Goal: Task Accomplishment & Management: Complete application form

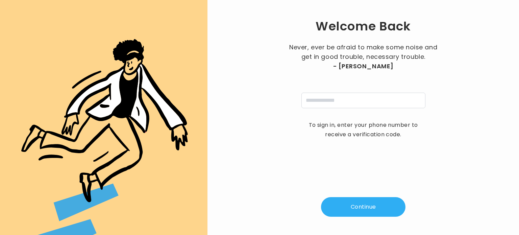
click at [351, 90] on div "Never, ever be afraid to make some noise and get in good trouble, necessary tro…" at bounding box center [363, 76] width 152 height 66
click at [351, 101] on input "tel" at bounding box center [363, 101] width 124 height 16
type input "**********"
click at [363, 208] on button "Continue" at bounding box center [363, 207] width 84 height 20
type input "*"
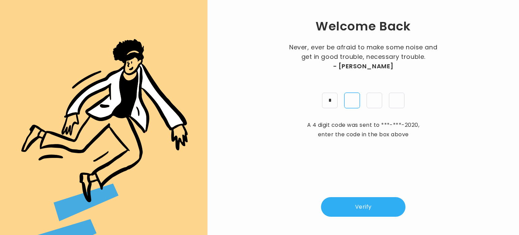
type input "*"
click at [366, 209] on button "Verify" at bounding box center [363, 207] width 84 height 20
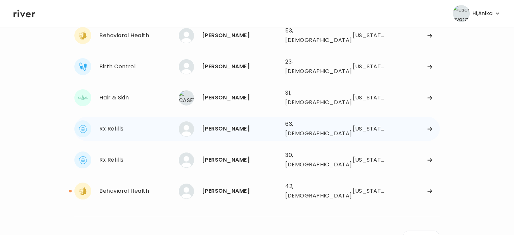
scroll to position [104, 0]
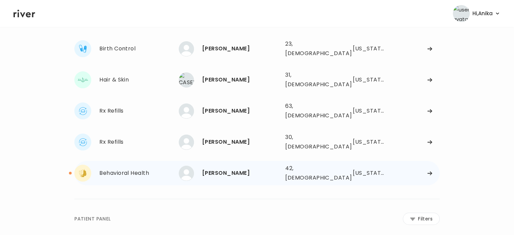
click at [227, 168] on div "ChristiAna Ratzlaff" at bounding box center [241, 172] width 78 height 9
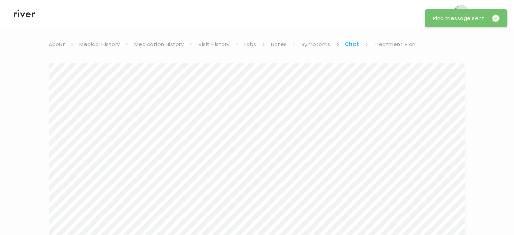
scroll to position [46, 0]
click at [25, 17] on icon at bounding box center [25, 13] width 22 height 10
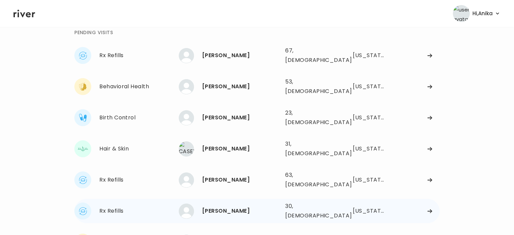
scroll to position [36, 0]
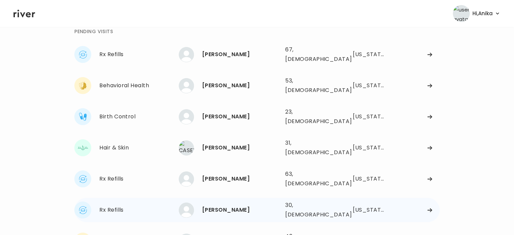
click at [235, 205] on div "Samantha Ness" at bounding box center [241, 209] width 78 height 9
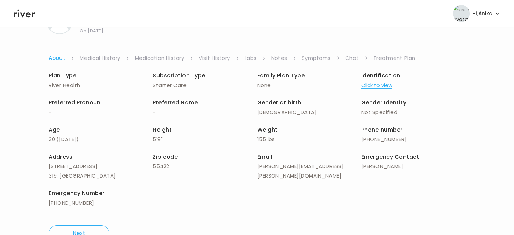
click at [374, 84] on button "Click to view" at bounding box center [376, 84] width 31 height 9
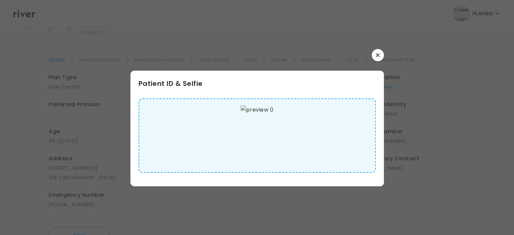
scroll to position [36, 0]
click at [379, 54] on icon "button" at bounding box center [377, 55] width 4 height 4
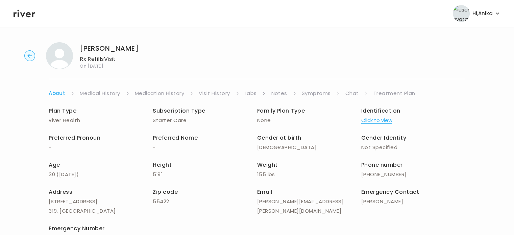
scroll to position [0, 0]
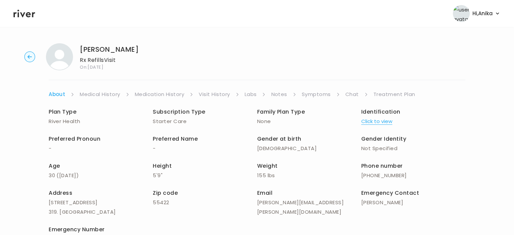
click at [104, 95] on link "Medical History" at bounding box center [100, 93] width 40 height 9
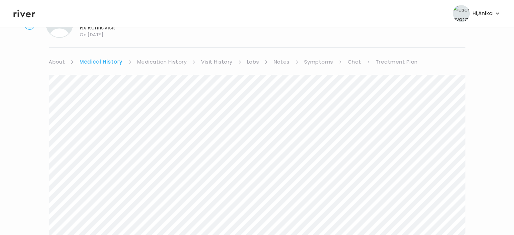
scroll to position [11, 0]
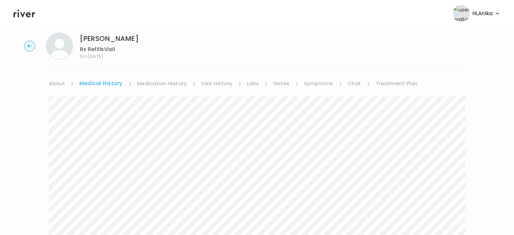
click at [154, 81] on link "Medication History" at bounding box center [162, 83] width 50 height 9
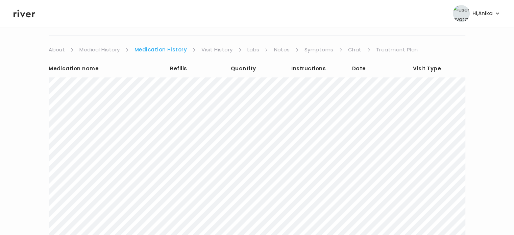
scroll to position [45, 0]
click at [218, 47] on link "Visit History" at bounding box center [216, 49] width 31 height 9
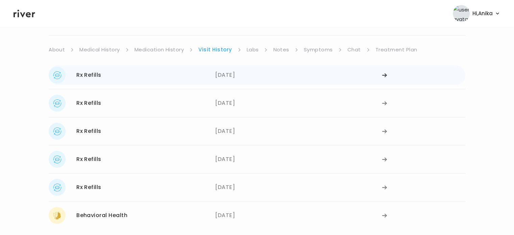
click at [229, 74] on div "06/16/2025" at bounding box center [298, 75] width 166 height 17
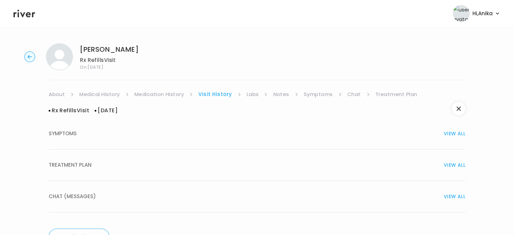
click at [246, 159] on button "TREATMENT PLAN VIEW ALL" at bounding box center [257, 164] width 416 height 31
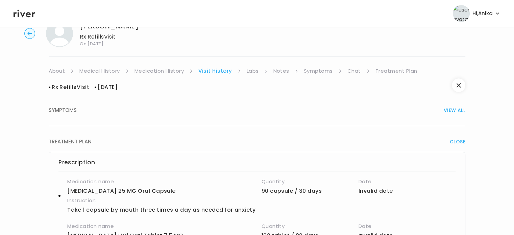
scroll to position [23, 0]
click at [247, 71] on link "Labs" at bounding box center [252, 71] width 12 height 9
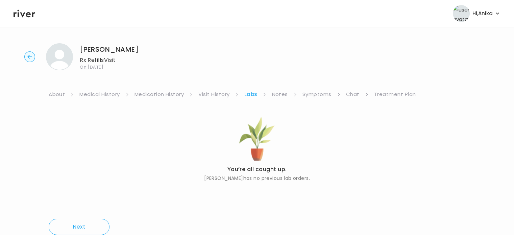
click at [280, 96] on link "Notes" at bounding box center [279, 93] width 16 height 9
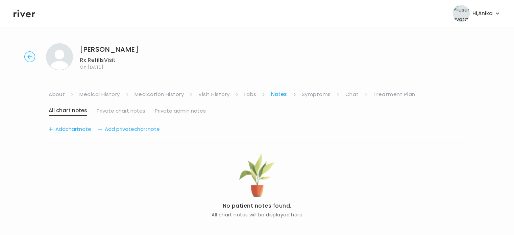
click at [306, 98] on link "Symptoms" at bounding box center [316, 93] width 29 height 9
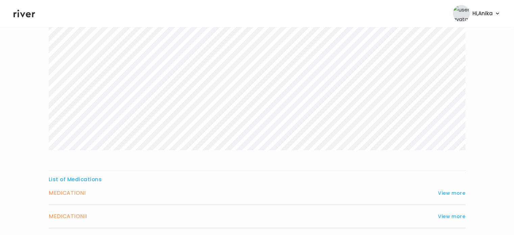
scroll to position [118, 0]
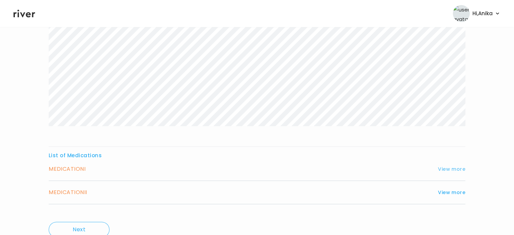
click at [443, 168] on button "View more" at bounding box center [451, 169] width 27 height 8
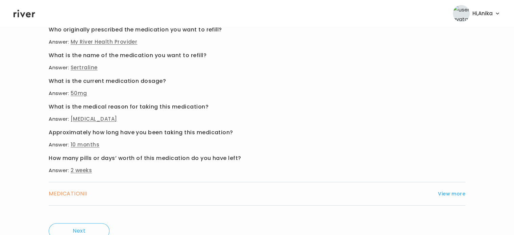
scroll to position [280, 0]
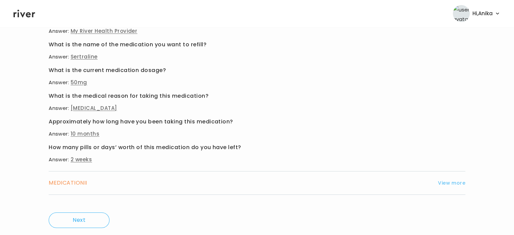
click at [456, 183] on button "View more" at bounding box center [451, 183] width 27 height 8
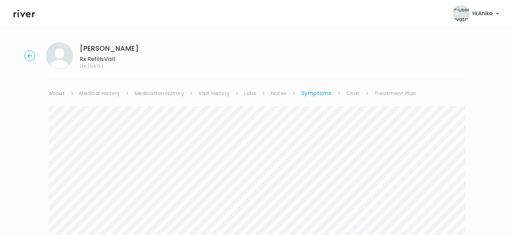
scroll to position [0, 0]
click at [166, 92] on link "Medication History" at bounding box center [159, 93] width 50 height 9
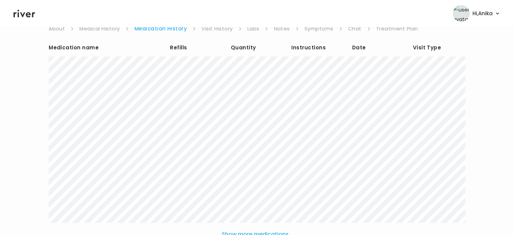
scroll to position [81, 0]
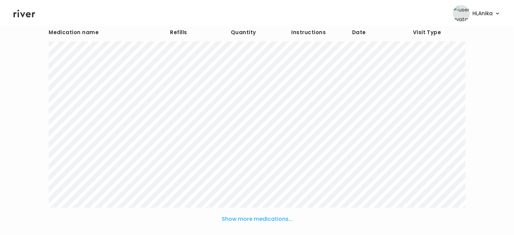
click at [250, 218] on button "Show more medications..." at bounding box center [257, 218] width 76 height 15
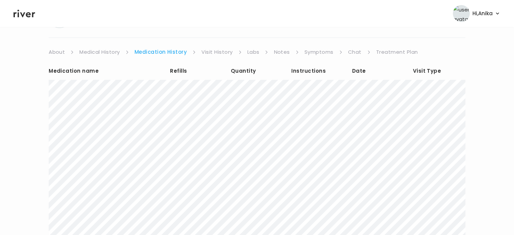
scroll to position [42, 0]
click at [380, 51] on link "Treatment Plan" at bounding box center [397, 52] width 42 height 9
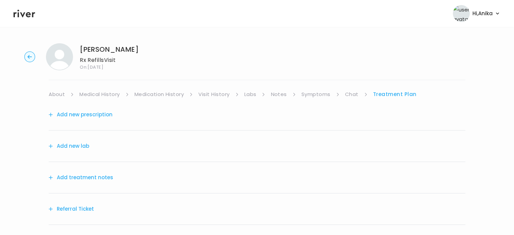
click at [322, 94] on link "Symptoms" at bounding box center [315, 93] width 29 height 9
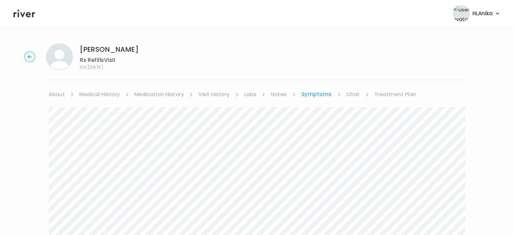
click at [378, 93] on link "Treatment Plan" at bounding box center [395, 93] width 42 height 9
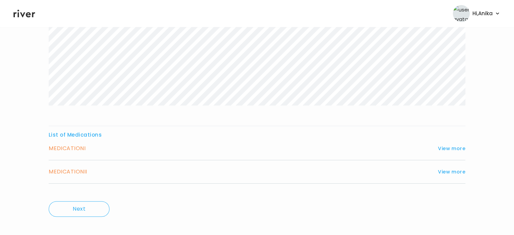
scroll to position [138, 0]
click at [452, 144] on button "View more" at bounding box center [451, 148] width 27 height 8
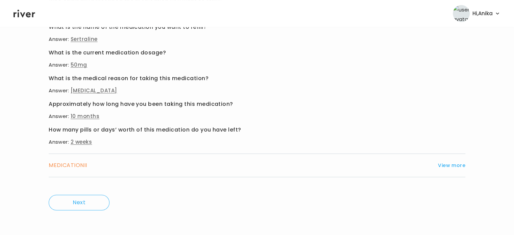
scroll to position [297, 0]
click at [450, 164] on button "View more" at bounding box center [451, 165] width 27 height 8
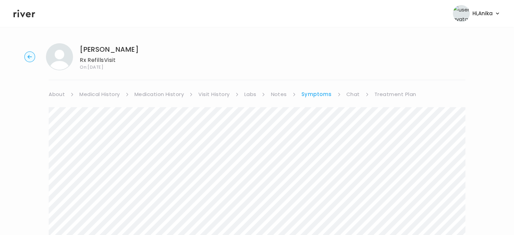
scroll to position [0, 0]
click at [163, 96] on link "Medication History" at bounding box center [159, 93] width 50 height 9
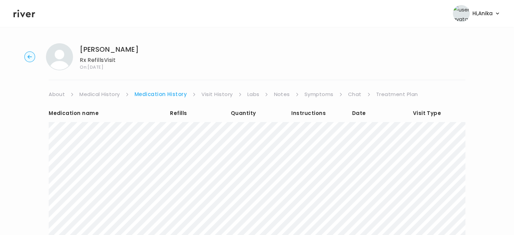
click at [319, 92] on link "Symptoms" at bounding box center [318, 93] width 29 height 9
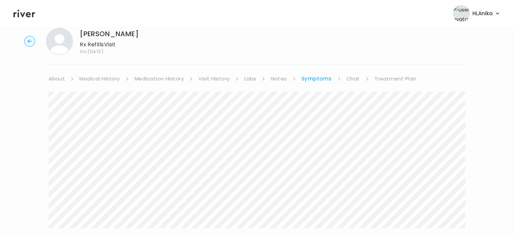
scroll to position [8, 0]
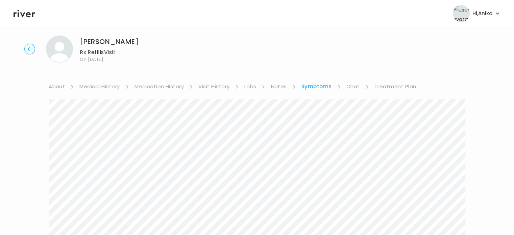
click at [205, 86] on link "Visit History" at bounding box center [213, 86] width 31 height 9
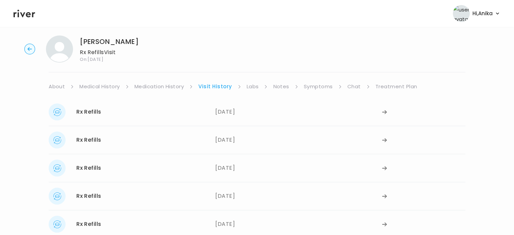
click at [166, 90] on link "Medication History" at bounding box center [159, 86] width 50 height 9
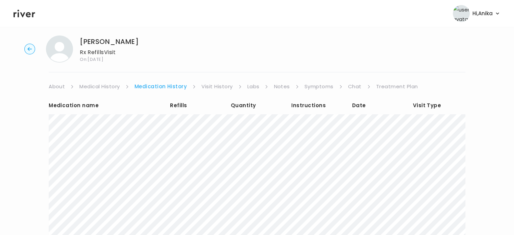
click at [26, 15] on icon at bounding box center [25, 14] width 22 height 8
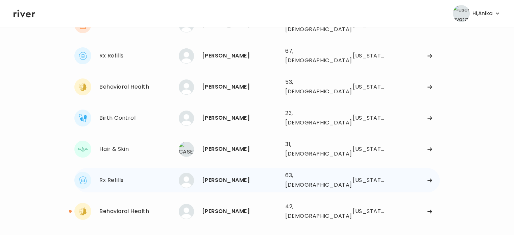
scroll to position [68, 0]
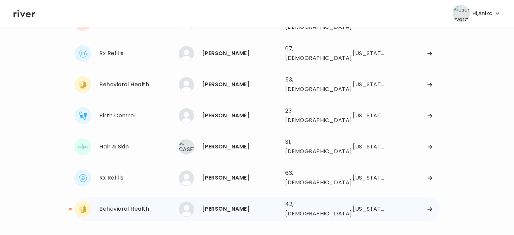
click at [244, 204] on div "ChristiAna Ratzlaff" at bounding box center [241, 208] width 78 height 9
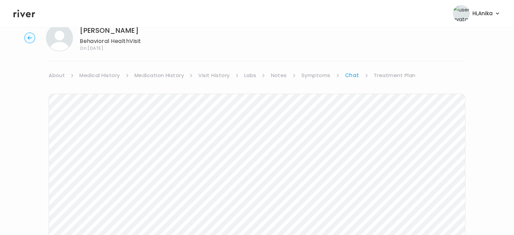
scroll to position [28, 0]
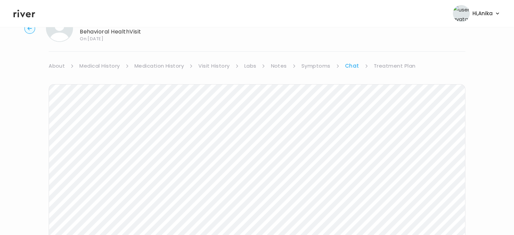
click at [386, 67] on link "Treatment Plan" at bounding box center [394, 65] width 42 height 9
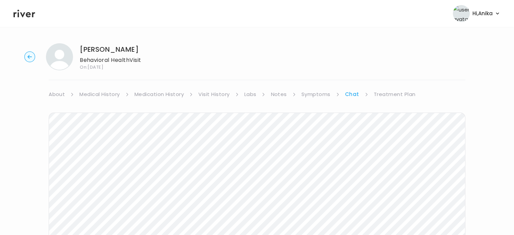
click at [311, 94] on link "Symptoms" at bounding box center [315, 93] width 29 height 9
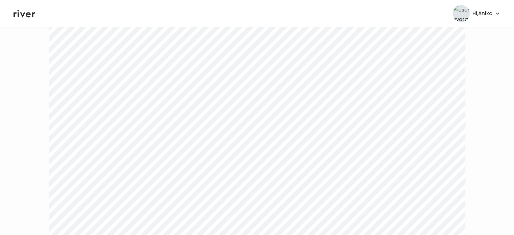
scroll to position [295, 0]
click at [28, 15] on icon at bounding box center [25, 14] width 22 height 8
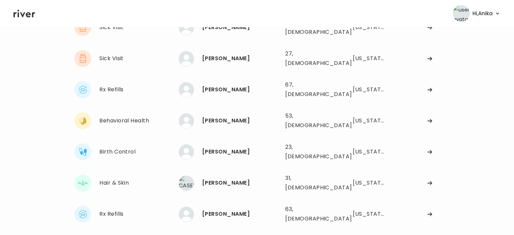
scroll to position [63, 0]
click at [216, 209] on div "[PERSON_NAME]" at bounding box center [241, 213] width 78 height 9
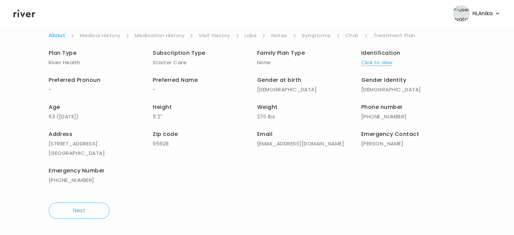
scroll to position [58, 0]
click at [380, 61] on button "Click to view" at bounding box center [376, 62] width 31 height 9
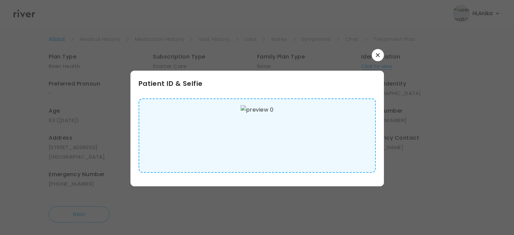
scroll to position [52, 0]
click at [375, 57] on button "button" at bounding box center [377, 55] width 12 height 12
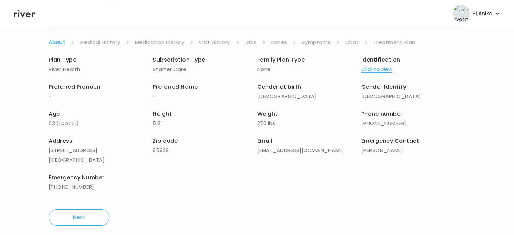
click at [111, 40] on link "Medical History" at bounding box center [100, 41] width 40 height 9
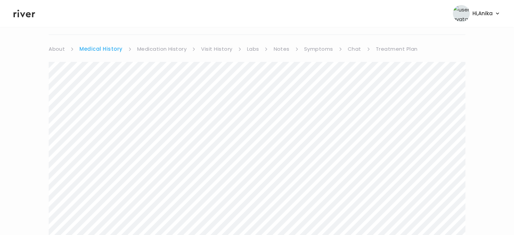
scroll to position [27, 0]
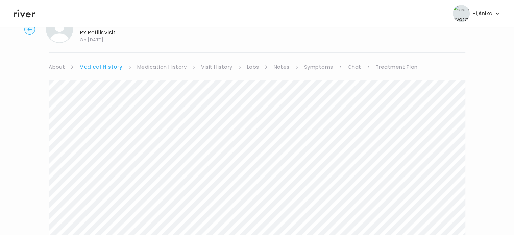
click at [166, 70] on link "Medication History" at bounding box center [162, 66] width 50 height 9
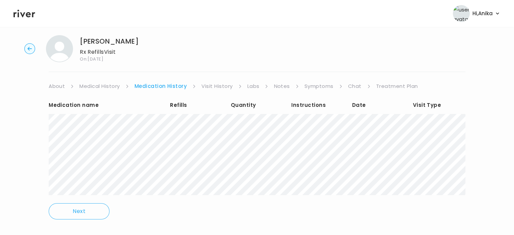
scroll to position [10, 0]
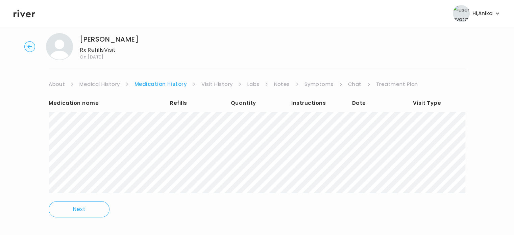
click at [226, 86] on link "Visit History" at bounding box center [216, 83] width 31 height 9
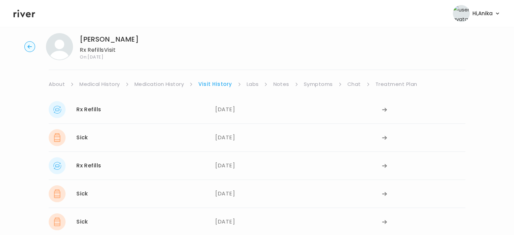
click at [250, 85] on link "Labs" at bounding box center [252, 83] width 12 height 9
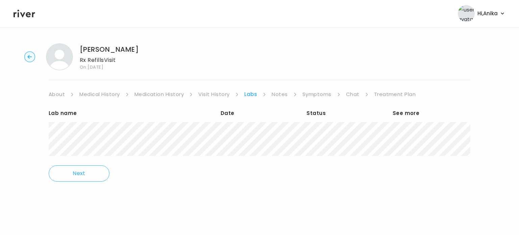
click at [278, 94] on link "Notes" at bounding box center [279, 93] width 16 height 9
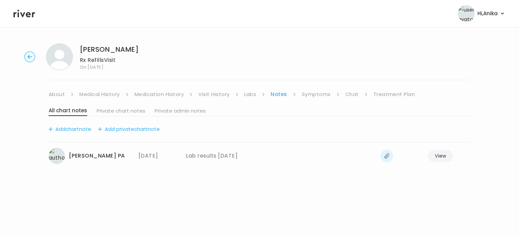
click at [309, 94] on link "Symptoms" at bounding box center [316, 93] width 29 height 9
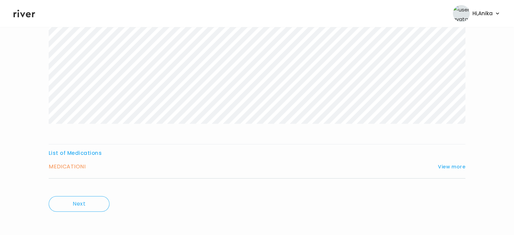
scroll to position [112, 0]
click at [450, 163] on button "View more" at bounding box center [451, 165] width 27 height 8
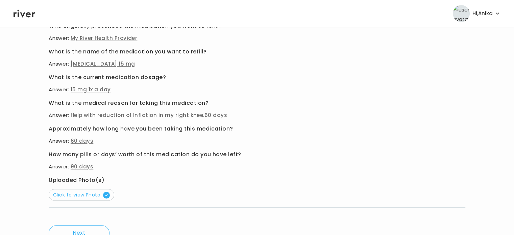
scroll to position [271, 0]
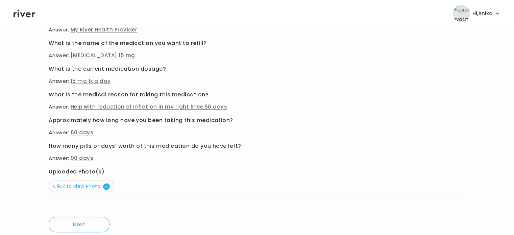
click at [91, 183] on span "Click to view Photo" at bounding box center [81, 186] width 57 height 7
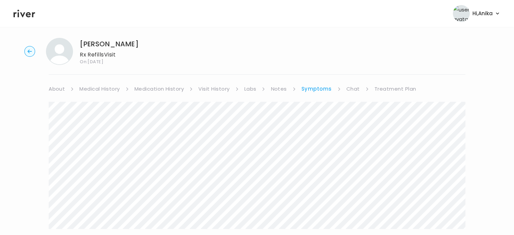
scroll to position [0, 0]
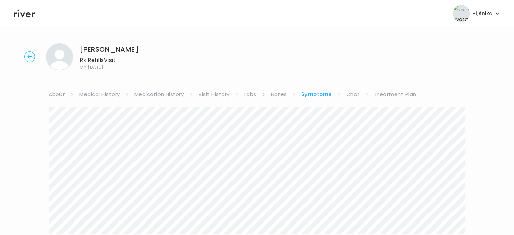
click at [209, 96] on link "Visit History" at bounding box center [213, 93] width 31 height 9
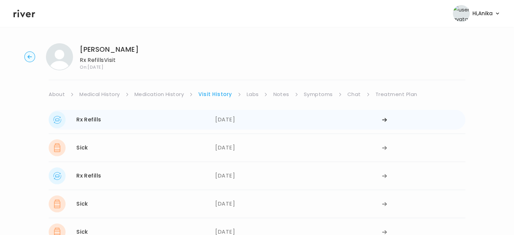
click at [229, 113] on div "07/14/2025" at bounding box center [298, 119] width 166 height 17
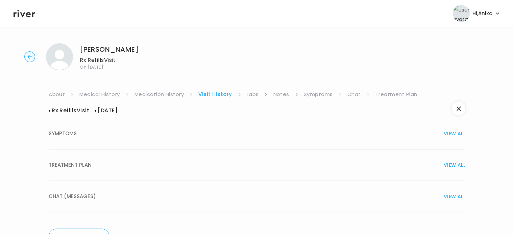
click at [178, 95] on link "Medication History" at bounding box center [159, 93] width 50 height 9
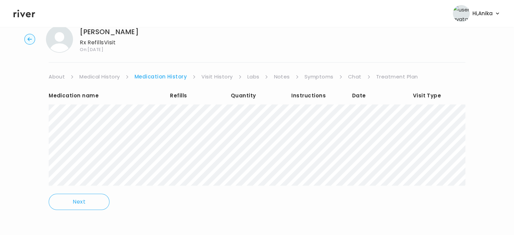
scroll to position [18, 0]
click at [218, 69] on div "DONNA MENDEZ Rx Refills Visit On: 22 Aug 2025 About Medical History Medication …" at bounding box center [257, 122] width 514 height 204
click at [217, 75] on link "Visit History" at bounding box center [216, 76] width 31 height 9
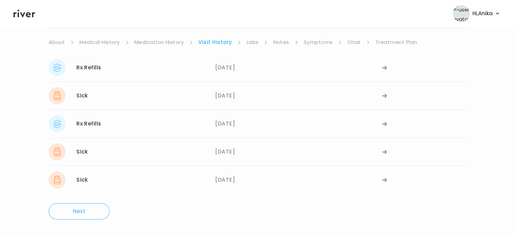
scroll to position [50, 0]
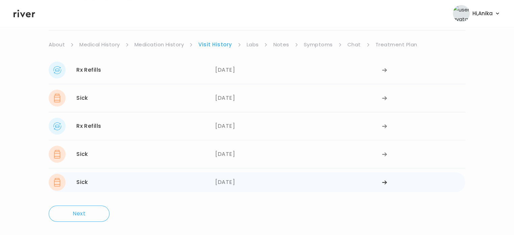
click at [238, 182] on div "05/27/2025" at bounding box center [298, 182] width 166 height 17
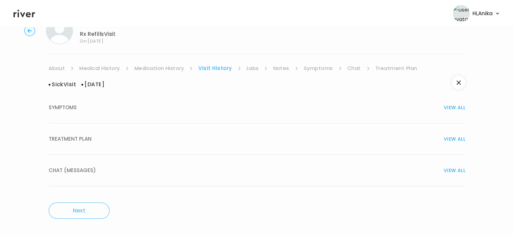
scroll to position [0, 0]
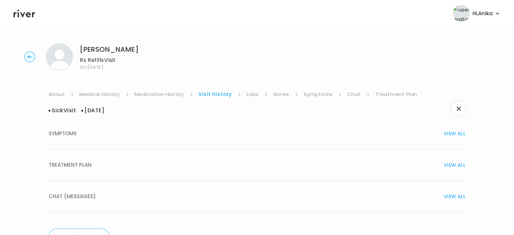
click at [244, 158] on button "TREATMENT PLAN VIEW ALL" at bounding box center [257, 164] width 416 height 31
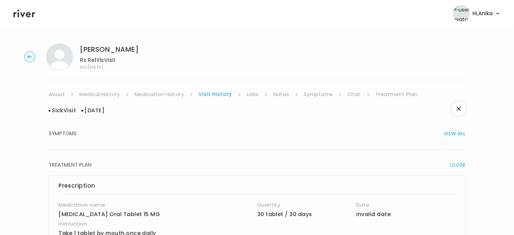
click at [350, 94] on link "Chat" at bounding box center [354, 93] width 14 height 9
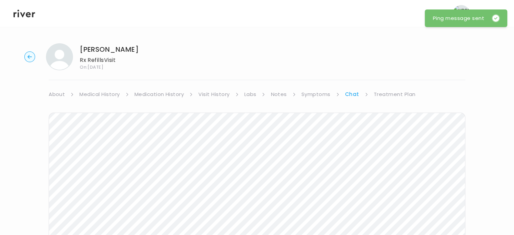
click at [30, 12] on icon at bounding box center [25, 13] width 22 height 10
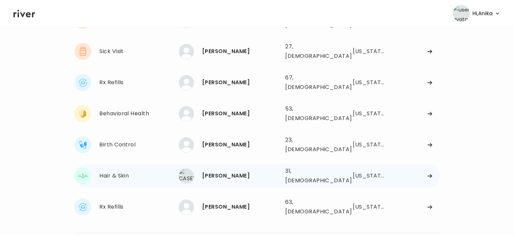
click at [223, 171] on div "CASEY SKOG" at bounding box center [241, 175] width 78 height 9
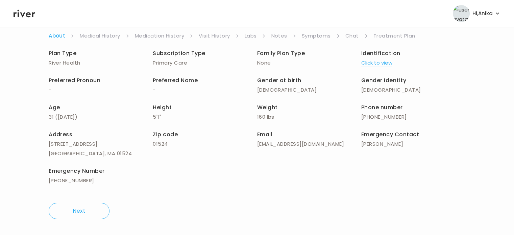
click at [117, 34] on link "Medical History" at bounding box center [100, 35] width 40 height 9
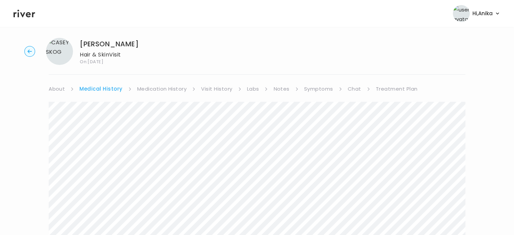
scroll to position [3, 0]
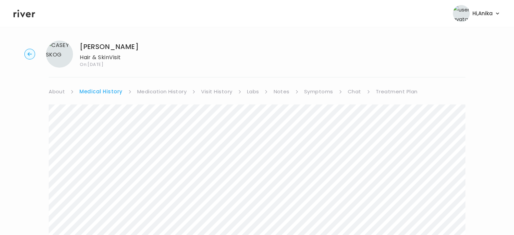
click at [158, 90] on link "Medication History" at bounding box center [162, 91] width 50 height 9
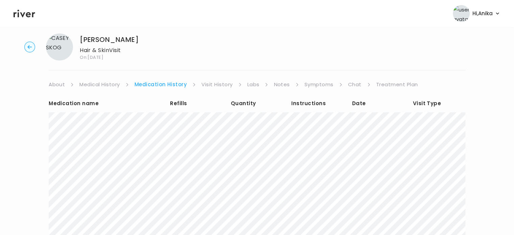
scroll to position [9, 0]
click at [220, 85] on link "Visit History" at bounding box center [216, 84] width 31 height 9
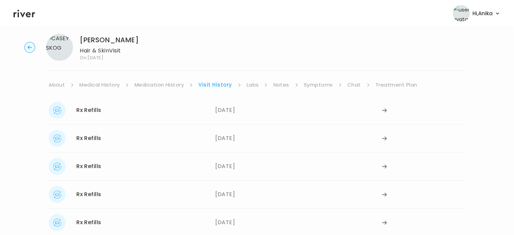
click at [252, 84] on link "Labs" at bounding box center [252, 84] width 12 height 9
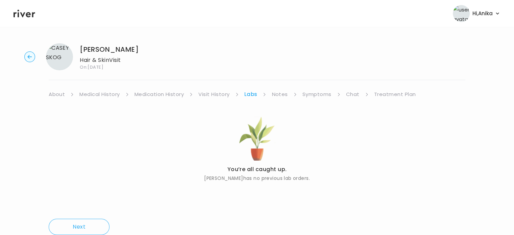
click at [215, 92] on link "Visit History" at bounding box center [213, 93] width 31 height 9
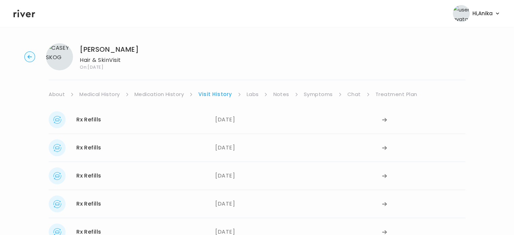
click at [249, 95] on link "Labs" at bounding box center [252, 93] width 12 height 9
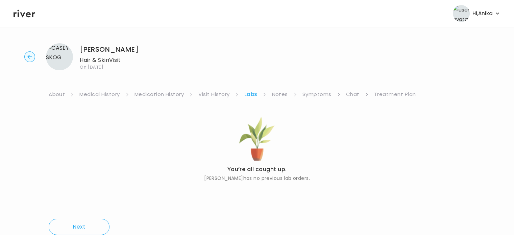
click at [280, 94] on link "Notes" at bounding box center [279, 93] width 16 height 9
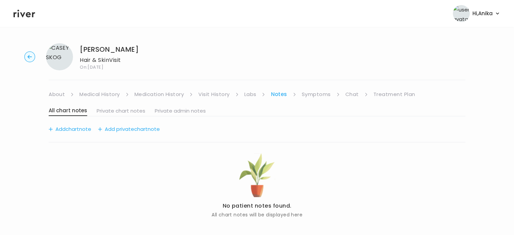
click at [314, 94] on link "Symptoms" at bounding box center [316, 93] width 29 height 9
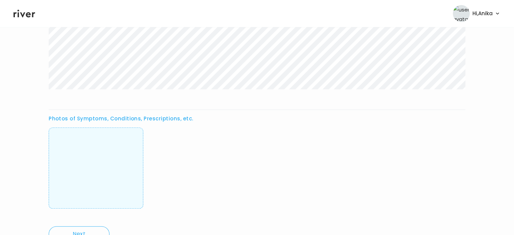
scroll to position [259, 0]
click at [96, 171] on img at bounding box center [96, 166] width 0 height 67
click at [36, 130] on div "CASEY SKOG Hair & Skin Visit On: 24 Aug 2025 About Medical History Medication H…" at bounding box center [257, 16] width 514 height 475
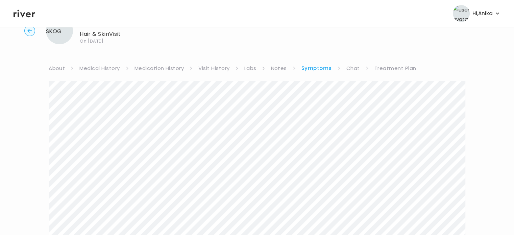
scroll to position [0, 0]
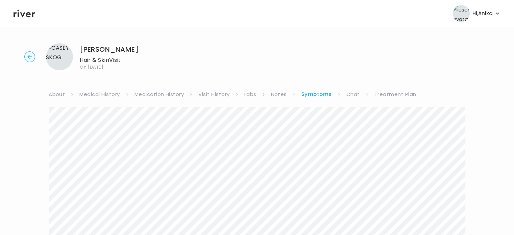
click at [386, 95] on link "Treatment Plan" at bounding box center [395, 93] width 42 height 9
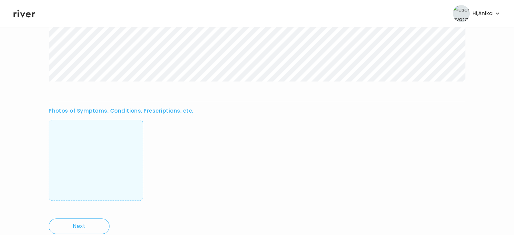
scroll to position [289, 0]
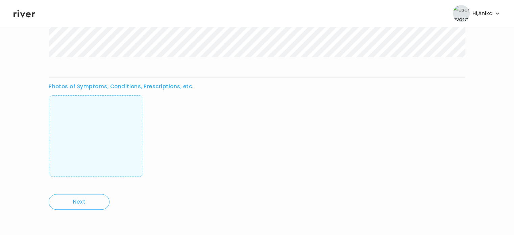
click at [96, 149] on img at bounding box center [96, 135] width 0 height 67
click at [22, 19] on header "Hi, Anika Profile Logout" at bounding box center [257, 13] width 514 height 27
click at [23, 12] on icon at bounding box center [25, 13] width 22 height 10
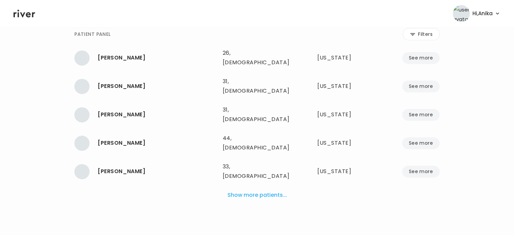
scroll to position [243, 0]
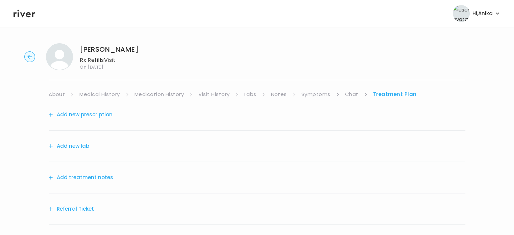
click at [92, 177] on button "Add treatment notes" at bounding box center [81, 177] width 64 height 9
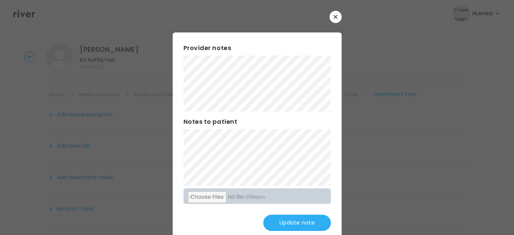
click at [283, 217] on button "Update note" at bounding box center [297, 222] width 68 height 16
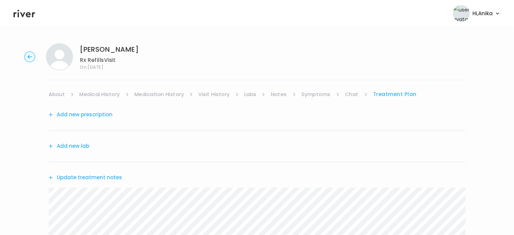
click at [101, 114] on button "Add new prescription" at bounding box center [81, 114] width 64 height 9
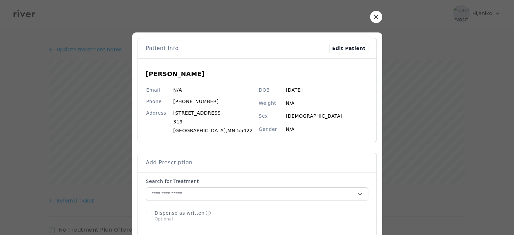
scroll to position [128, 0]
click at [183, 191] on input "text" at bounding box center [251, 193] width 211 height 13
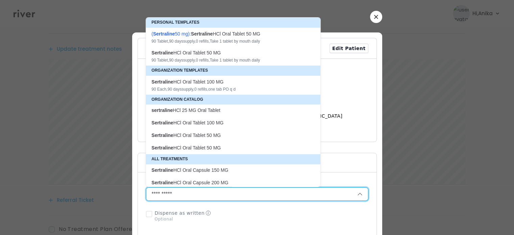
click at [205, 42] on div "90 Tablet , 90 days supply, 0 refills , Take 1 tablet by mouth daily" at bounding box center [228, 40] width 155 height 5
type input "**********"
type input "**"
type input "*"
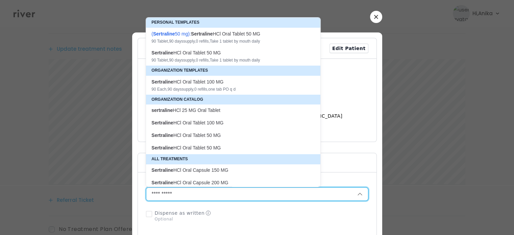
type textarea "**********"
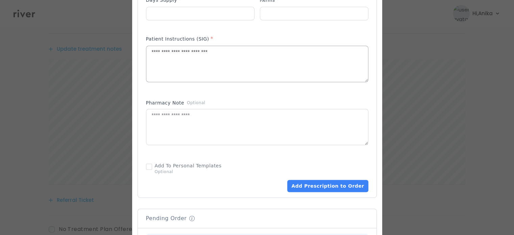
scroll to position [362, 0]
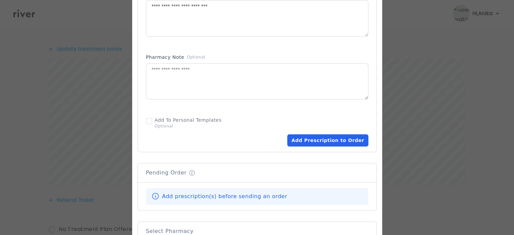
click at [310, 142] on button "Add Prescription to Order" at bounding box center [327, 140] width 81 height 12
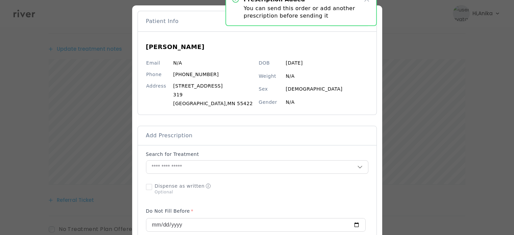
scroll to position [0, 0]
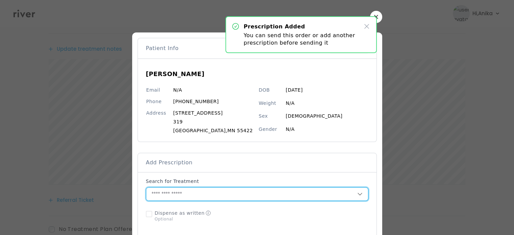
click at [192, 193] on input "text" at bounding box center [251, 193] width 211 height 13
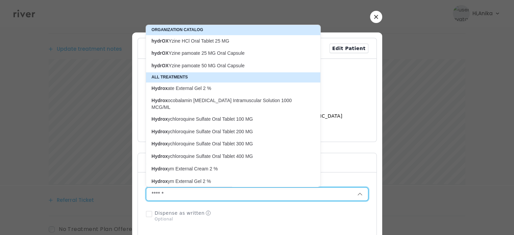
click at [212, 53] on p "hydrOX Yzine pamoate 25 MG Oral Capsule" at bounding box center [228, 53] width 155 height 6
type input "**********"
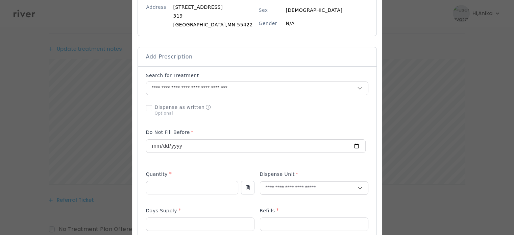
scroll to position [109, 0]
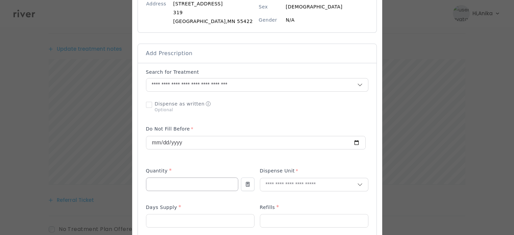
click at [180, 185] on input "number" at bounding box center [192, 184] width 92 height 13
type input "**"
click at [281, 184] on input "text" at bounding box center [308, 184] width 97 height 13
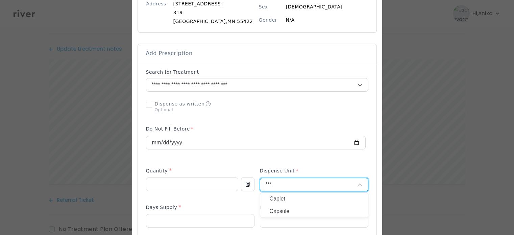
type input "***"
click at [280, 209] on p "Capsule" at bounding box center [313, 211] width 89 height 10
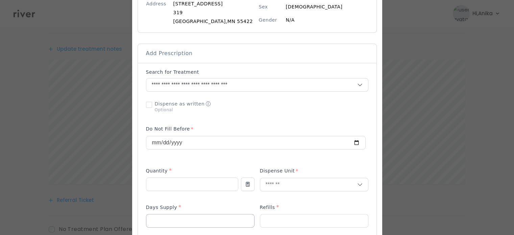
click at [180, 217] on input "number" at bounding box center [200, 220] width 108 height 13
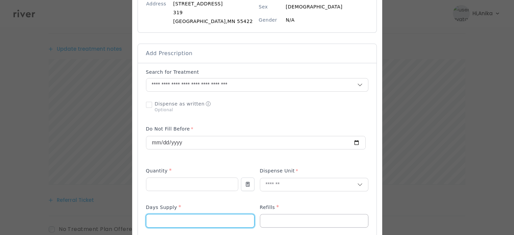
type input "**"
click at [272, 219] on input "number" at bounding box center [314, 220] width 108 height 13
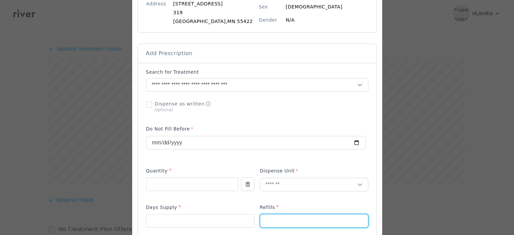
type input "*"
click at [261, 122] on div at bounding box center [255, 141] width 219 height 38
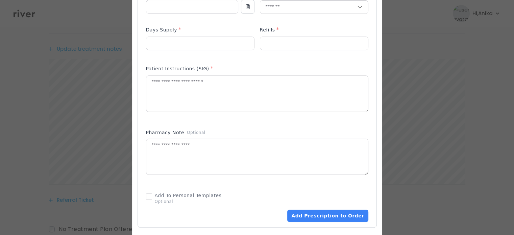
scroll to position [302, 0]
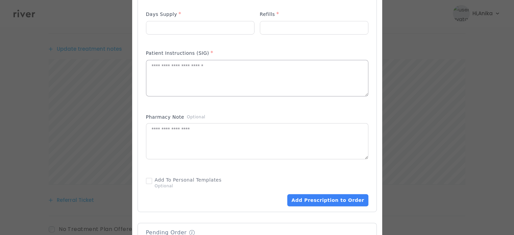
click at [225, 88] on textarea at bounding box center [257, 78] width 222 height 36
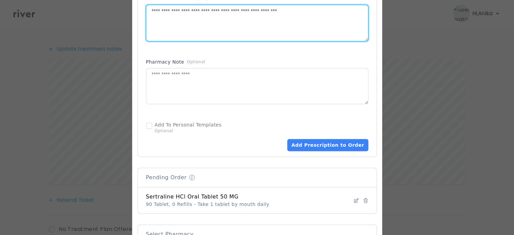
scroll to position [359, 0]
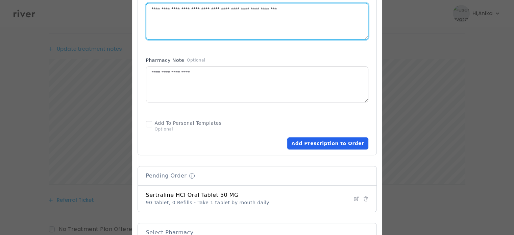
type textarea "**********"
click at [315, 146] on button "Add Prescription to Order" at bounding box center [327, 143] width 81 height 12
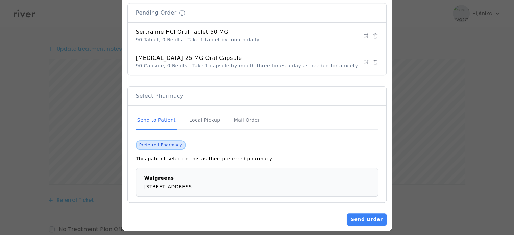
scroll to position [527, 0]
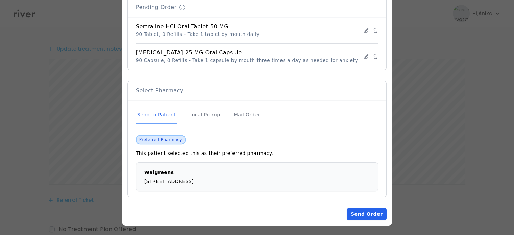
click at [347, 209] on button "Send Order" at bounding box center [366, 214] width 40 height 12
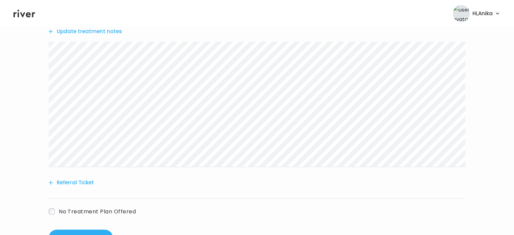
scroll to position [285, 0]
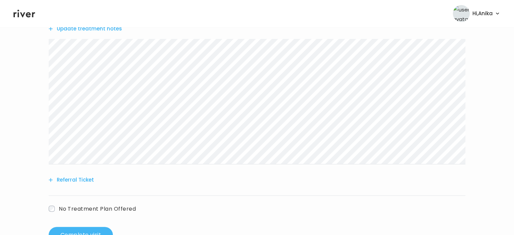
click at [100, 231] on button "Complete visit" at bounding box center [81, 235] width 64 height 16
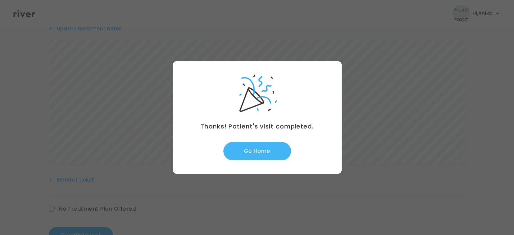
click at [255, 150] on button "Go Home" at bounding box center [257, 151] width 68 height 18
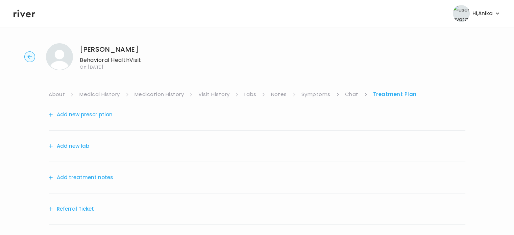
click at [102, 177] on button "Add treatment notes" at bounding box center [81, 177] width 64 height 9
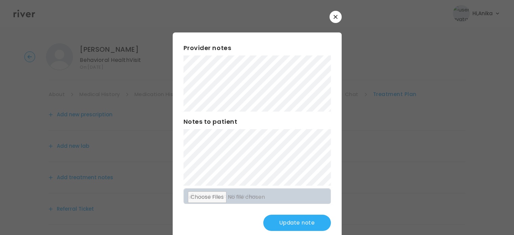
click at [178, 143] on div "Provider notes Notes to patient Click here to attach files Update note" at bounding box center [257, 136] width 169 height 209
click at [289, 225] on button "Update note" at bounding box center [297, 222] width 68 height 16
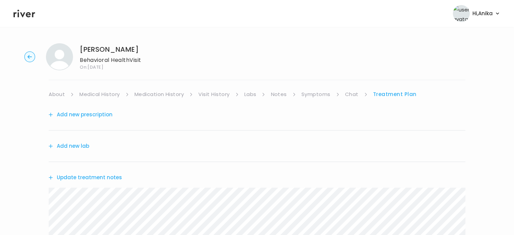
click at [104, 116] on button "Add new prescription" at bounding box center [81, 114] width 64 height 9
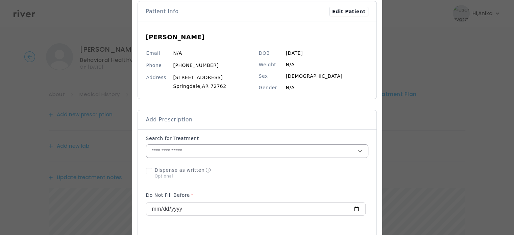
scroll to position [71, 0]
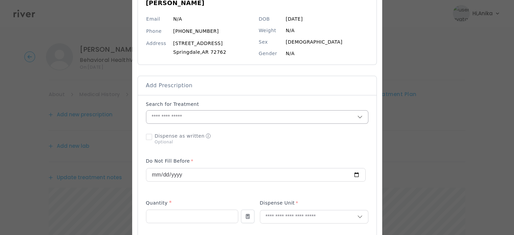
click at [200, 113] on input "text" at bounding box center [251, 116] width 211 height 13
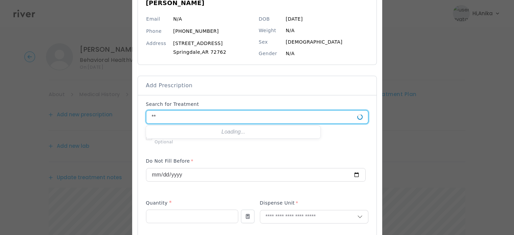
type input "*"
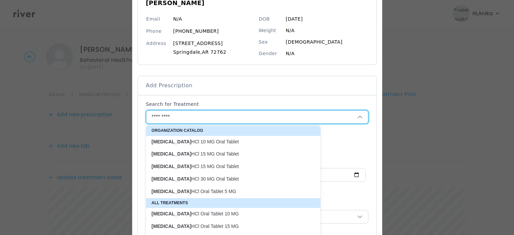
click at [211, 141] on p "busPIRone HCl 10 MG Oral Tablet" at bounding box center [228, 141] width 155 height 6
type input "**********"
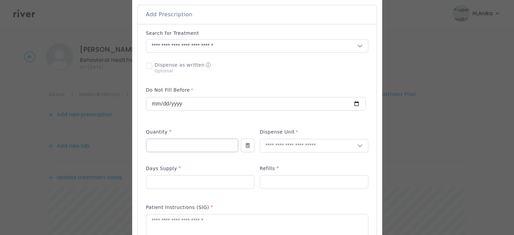
scroll to position [157, 0]
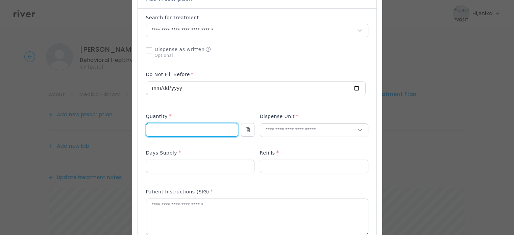
click at [187, 128] on input "number" at bounding box center [192, 129] width 92 height 13
type input "***"
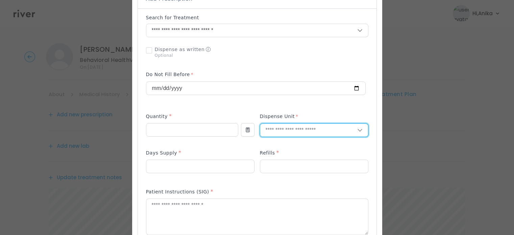
click at [288, 131] on input "text" at bounding box center [308, 130] width 97 height 13
type input "*"
type input "******"
click at [282, 140] on p "Tablet" at bounding box center [313, 144] width 89 height 10
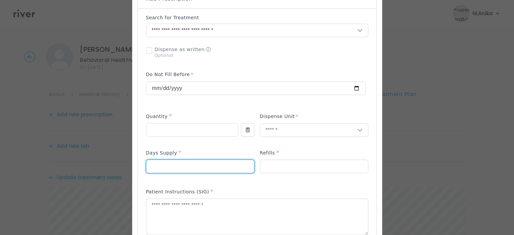
click at [200, 164] on input "number" at bounding box center [200, 166] width 108 height 13
type input "**"
click at [284, 166] on input "number" at bounding box center [314, 166] width 108 height 13
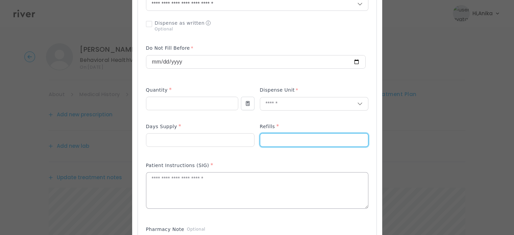
scroll to position [189, 0]
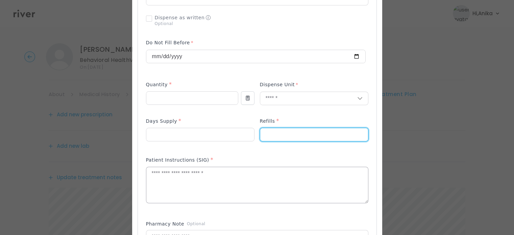
type input "*"
click at [245, 189] on textarea at bounding box center [257, 185] width 222 height 36
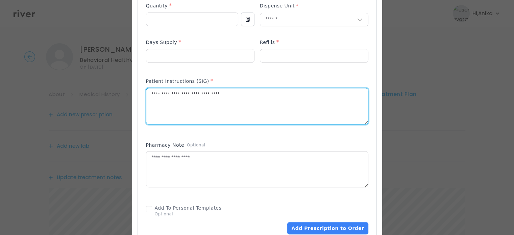
scroll to position [289, 0]
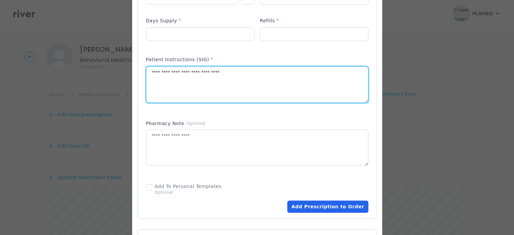
type textarea "**********"
click at [303, 202] on button "Add Prescription to Order" at bounding box center [327, 206] width 81 height 12
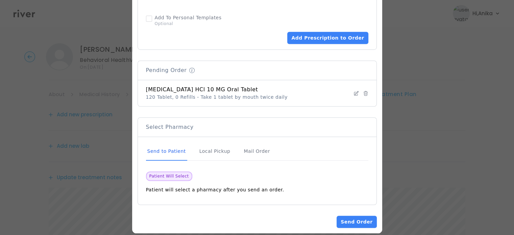
scroll to position [466, 0]
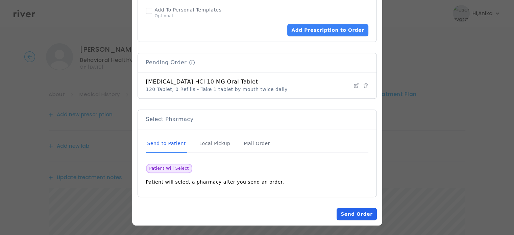
click at [353, 213] on button "Send Order" at bounding box center [356, 214] width 40 height 12
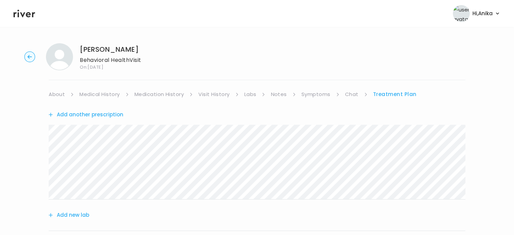
click at [318, 93] on link "Symptoms" at bounding box center [315, 93] width 29 height 9
click at [398, 91] on link "Treatment Plan" at bounding box center [395, 93] width 42 height 9
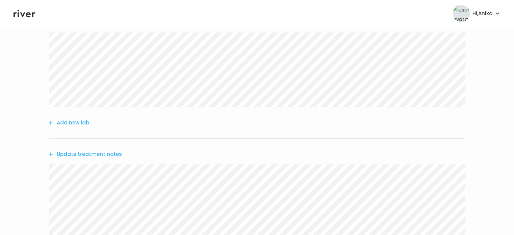
scroll to position [116, 0]
click at [85, 131] on button "Update treatment notes" at bounding box center [85, 129] width 73 height 9
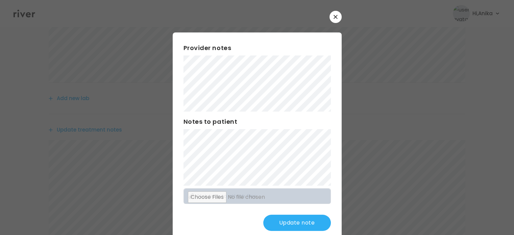
click at [279, 218] on button "Update note" at bounding box center [297, 222] width 68 height 16
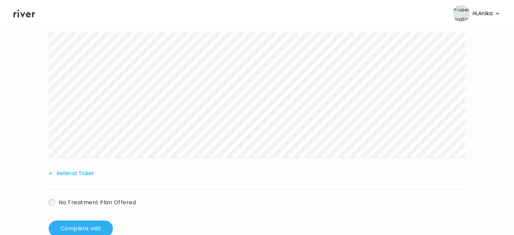
scroll to position [242, 0]
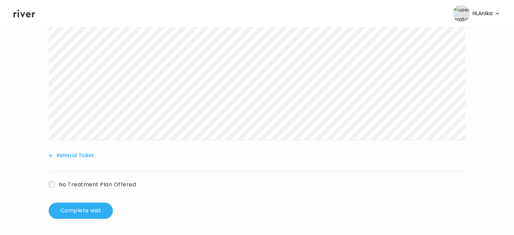
click at [80, 154] on button "Referral Ticket" at bounding box center [71, 155] width 45 height 9
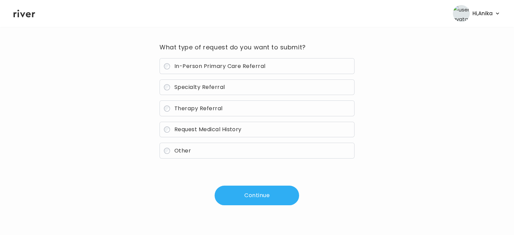
scroll to position [48, 0]
click at [190, 108] on span "Therapy Referral" at bounding box center [198, 109] width 48 height 8
click at [237, 195] on button "Continue" at bounding box center [256, 196] width 84 height 20
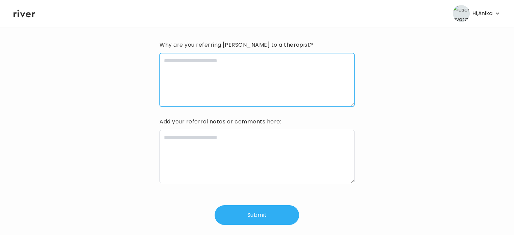
click at [208, 78] on textarea at bounding box center [256, 79] width 194 height 53
type textarea "**********"
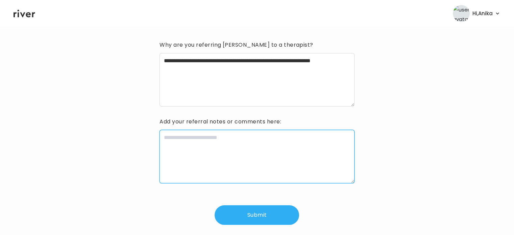
click at [205, 144] on textarea at bounding box center [256, 156] width 194 height 53
type textarea "*"
type textarea "**********"
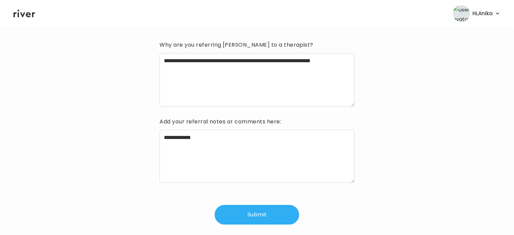
click at [239, 212] on button "Submit" at bounding box center [256, 215] width 84 height 20
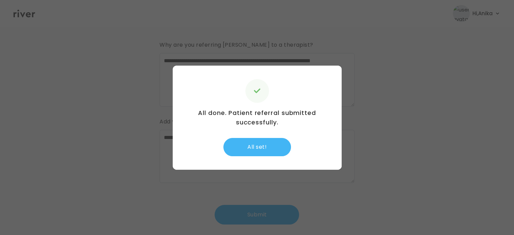
click at [261, 153] on button "All set!" at bounding box center [257, 147] width 68 height 18
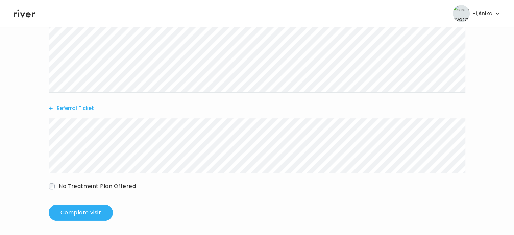
scroll to position [291, 0]
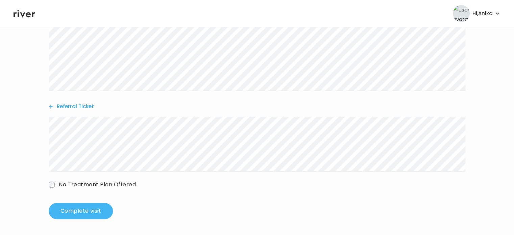
click at [79, 210] on button "Complete visit" at bounding box center [81, 211] width 64 height 16
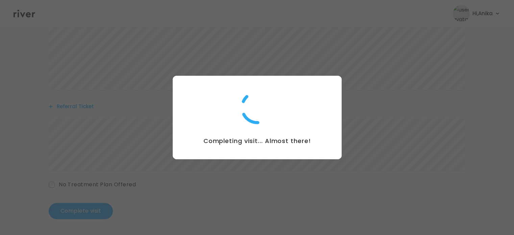
click at [287, 23] on div at bounding box center [257, 117] width 514 height 235
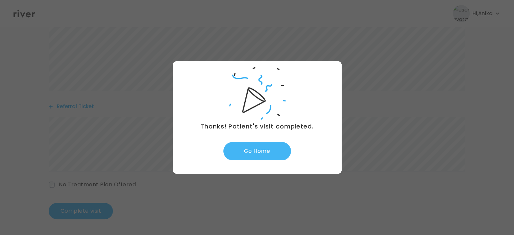
click at [257, 149] on button "Go Home" at bounding box center [257, 151] width 68 height 18
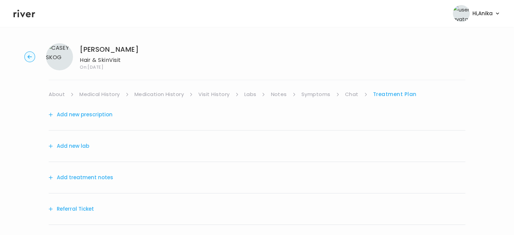
click at [89, 181] on button "Add treatment notes" at bounding box center [81, 177] width 64 height 9
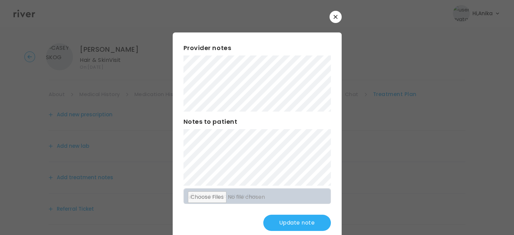
click at [281, 213] on div "Provider notes Notes to patient Click here to attach files Update note" at bounding box center [257, 136] width 169 height 209
click at [281, 217] on button "Update note" at bounding box center [297, 222] width 68 height 16
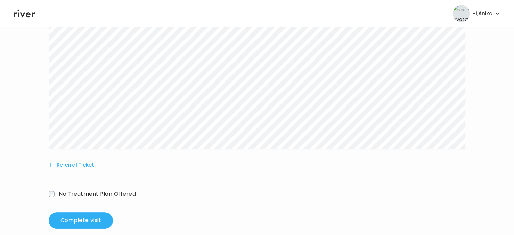
scroll to position [173, 0]
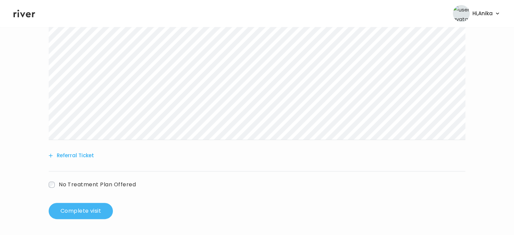
click at [86, 210] on button "Complete visit" at bounding box center [81, 211] width 64 height 16
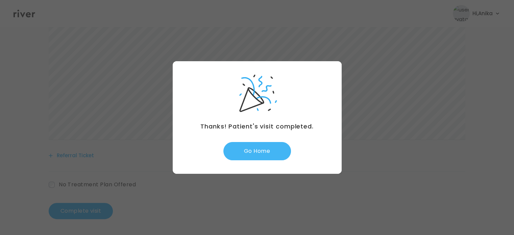
click at [268, 154] on button "Go Home" at bounding box center [257, 151] width 68 height 18
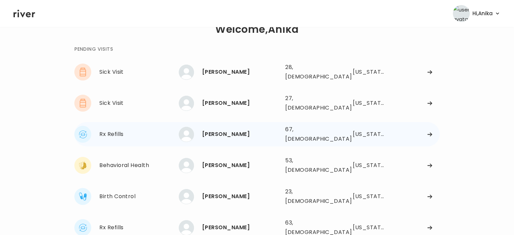
scroll to position [18, 0]
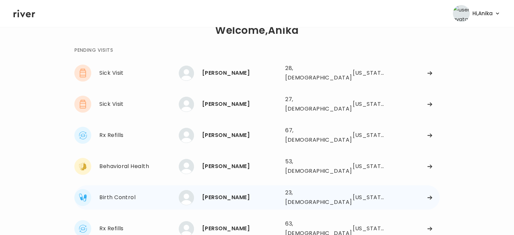
click at [230, 192] on div "[PERSON_NAME]" at bounding box center [241, 196] width 78 height 9
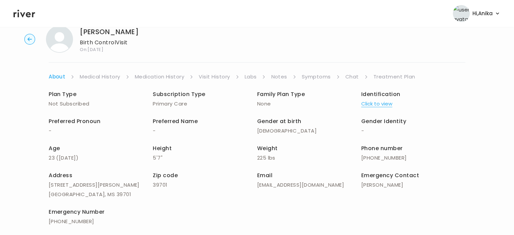
click at [375, 100] on button "Click to view" at bounding box center [376, 103] width 31 height 9
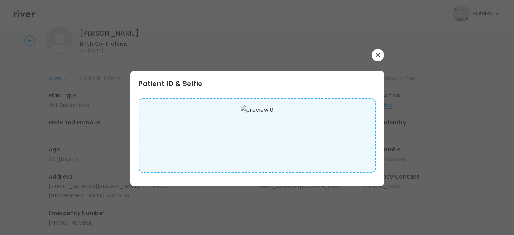
scroll to position [17, 0]
click at [378, 58] on button "button" at bounding box center [377, 55] width 12 height 12
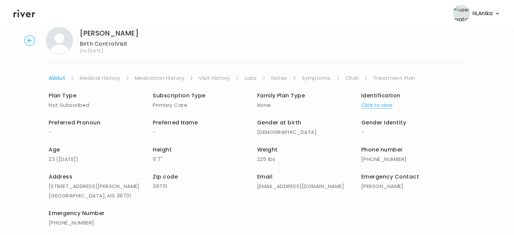
scroll to position [0, 0]
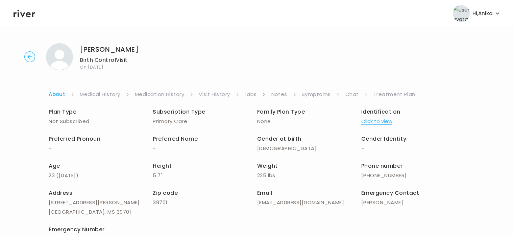
click at [103, 94] on link "Medical History" at bounding box center [100, 93] width 40 height 9
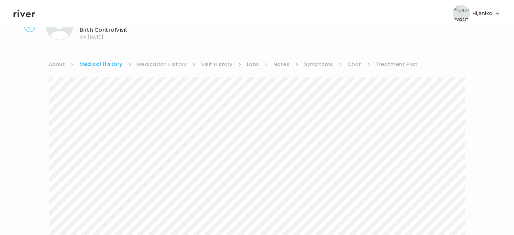
scroll to position [27, 0]
click at [161, 67] on link "Medication History" at bounding box center [162, 66] width 50 height 9
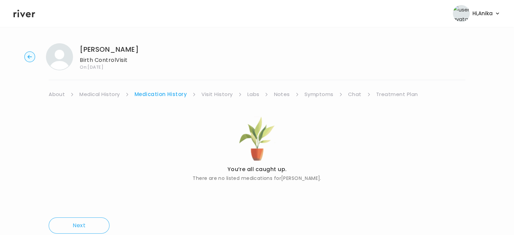
click at [217, 93] on link "Visit History" at bounding box center [216, 93] width 31 height 9
click at [256, 93] on link "Labs" at bounding box center [252, 93] width 12 height 9
click at [282, 95] on link "Notes" at bounding box center [279, 93] width 16 height 9
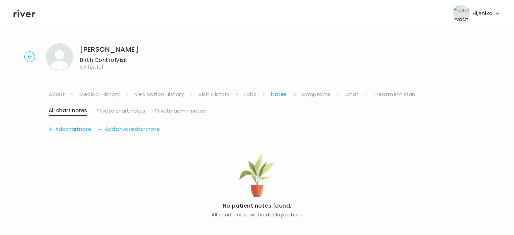
click at [312, 95] on link "Symptoms" at bounding box center [316, 93] width 29 height 9
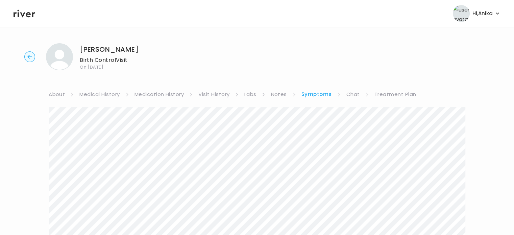
click at [97, 93] on link "Medical History" at bounding box center [99, 93] width 40 height 9
click at [309, 96] on link "Symptoms" at bounding box center [318, 93] width 29 height 9
click at [351, 96] on link "Chat" at bounding box center [353, 93] width 14 height 9
click at [29, 15] on icon at bounding box center [25, 14] width 22 height 8
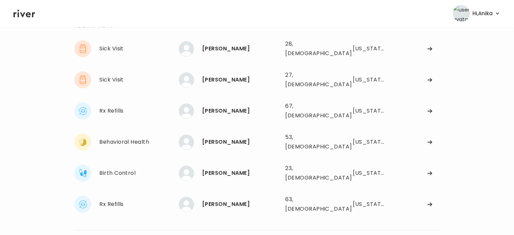
scroll to position [43, 0]
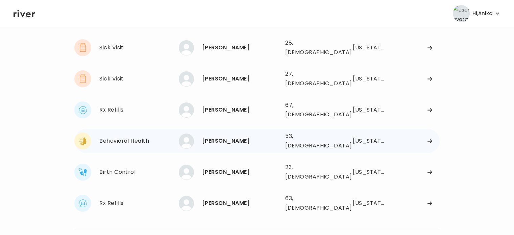
click at [224, 136] on div "[PERSON_NAME]" at bounding box center [241, 140] width 78 height 9
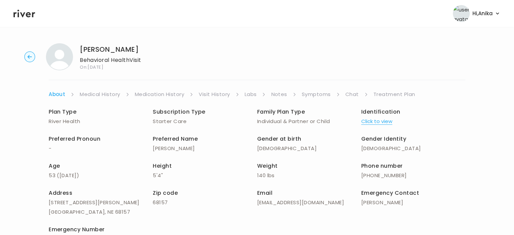
click at [373, 120] on button "Click to view" at bounding box center [376, 120] width 31 height 9
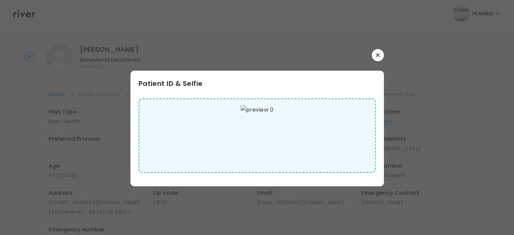
scroll to position [2, 0]
click at [375, 55] on icon "button" at bounding box center [377, 55] width 4 height 4
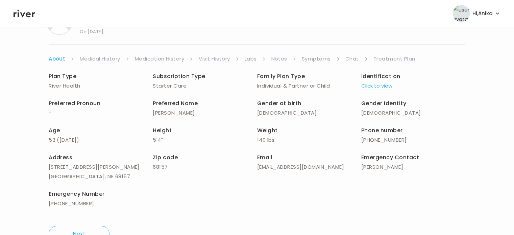
scroll to position [24, 0]
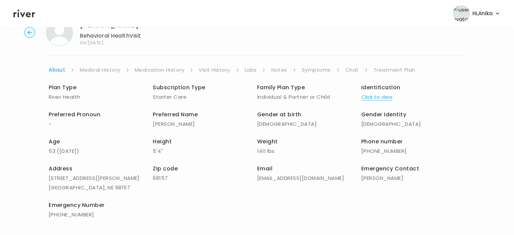
click at [107, 67] on link "Medical History" at bounding box center [100, 69] width 40 height 9
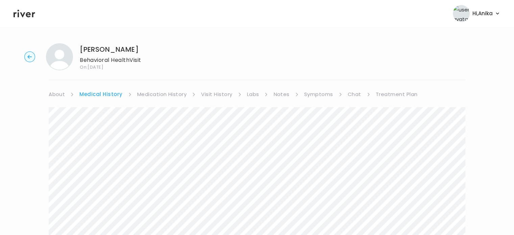
click at [171, 95] on link "Medication History" at bounding box center [162, 93] width 50 height 9
